Goal: Navigation & Orientation: Find specific page/section

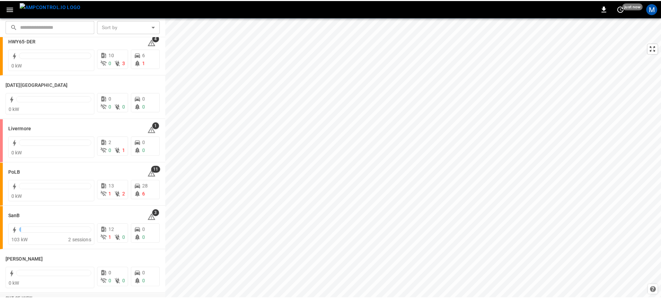
scroll to position [139, 0]
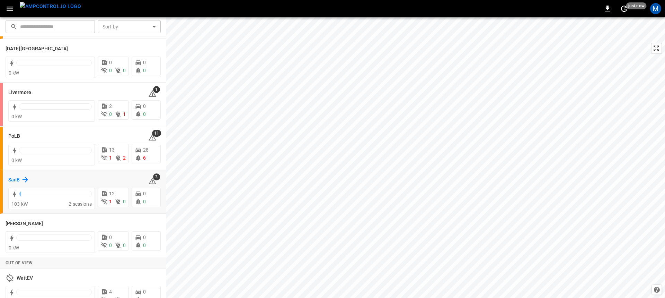
click at [25, 181] on icon at bounding box center [25, 179] width 8 height 8
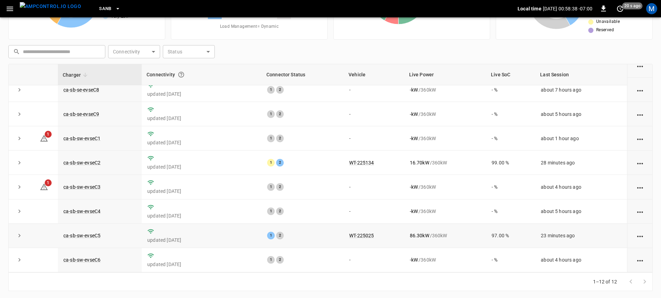
scroll to position [76, 0]
